Goal: Find contact information: Find contact information

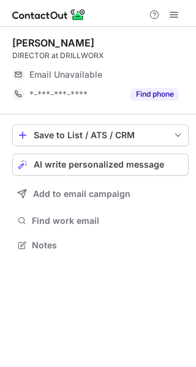
scroll to position [237, 196]
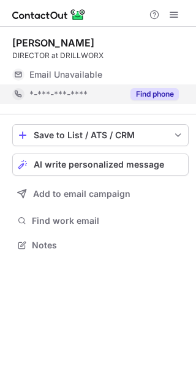
click at [154, 92] on button "Find phone" at bounding box center [154, 94] width 48 height 12
